Goal: Task Accomplishment & Management: Use online tool/utility

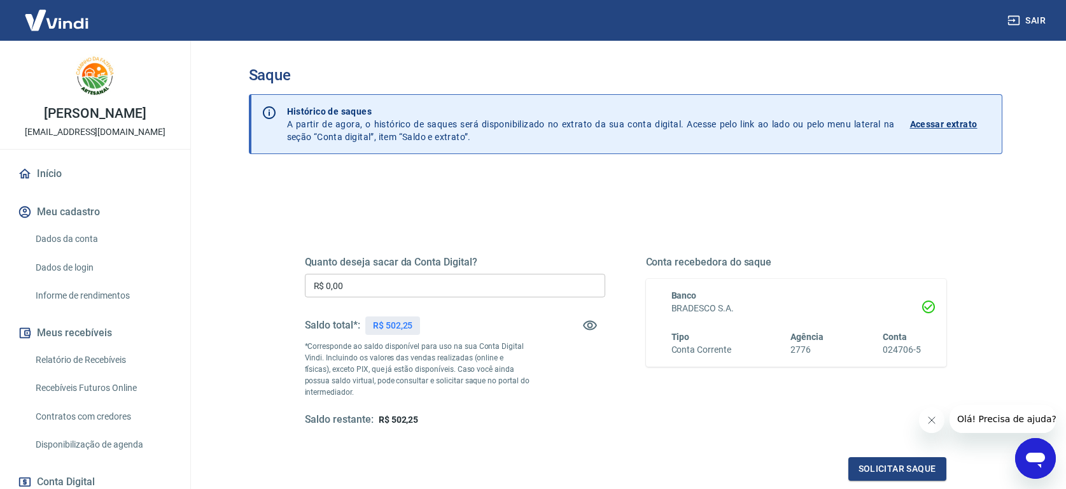
click at [53, 171] on link "Início" at bounding box center [95, 174] width 160 height 28
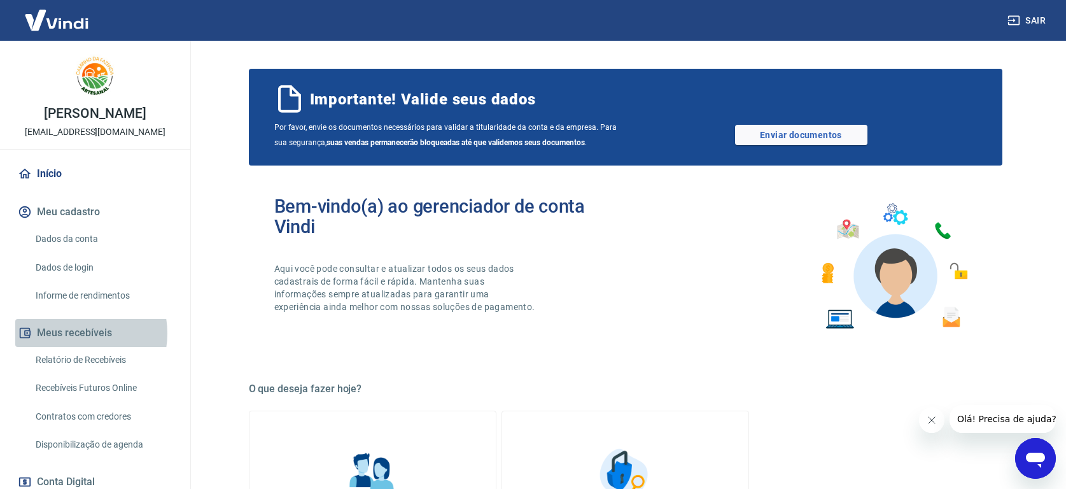
click at [78, 333] on button "Meus recebíveis" at bounding box center [95, 333] width 160 height 28
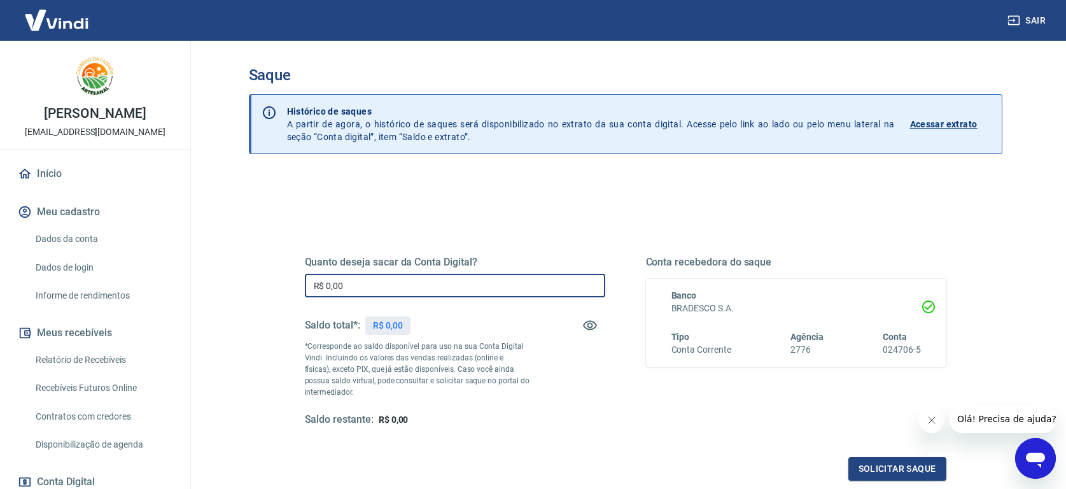
click at [384, 282] on input "R$ 0,00" at bounding box center [455, 286] width 301 height 24
click at [618, 391] on div "Quanto deseja sacar da Conta Digital? R$ 0,00 ​ Saldo total*: R$ 0,00 *Correspo…" at bounding box center [626, 341] width 642 height 171
